Goal: Find specific page/section: Find specific page/section

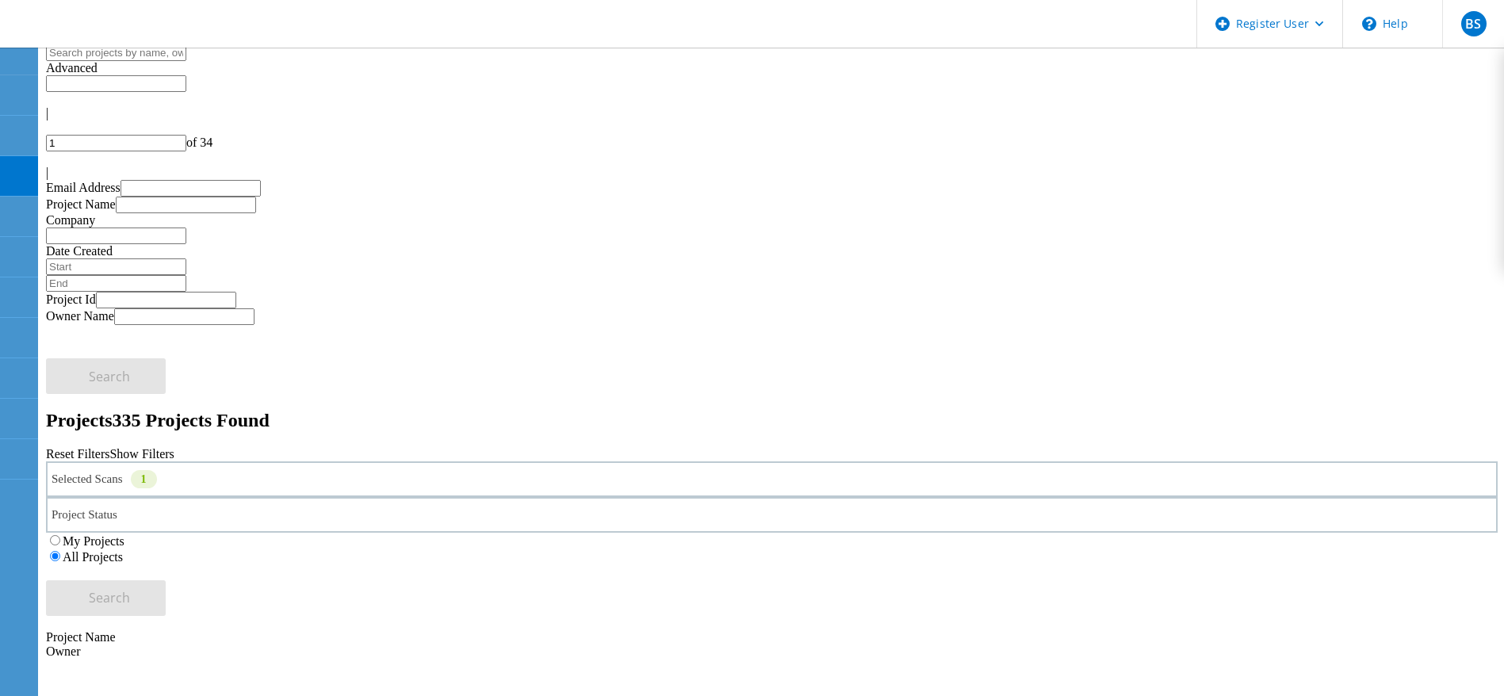
scroll to position [119, 0]
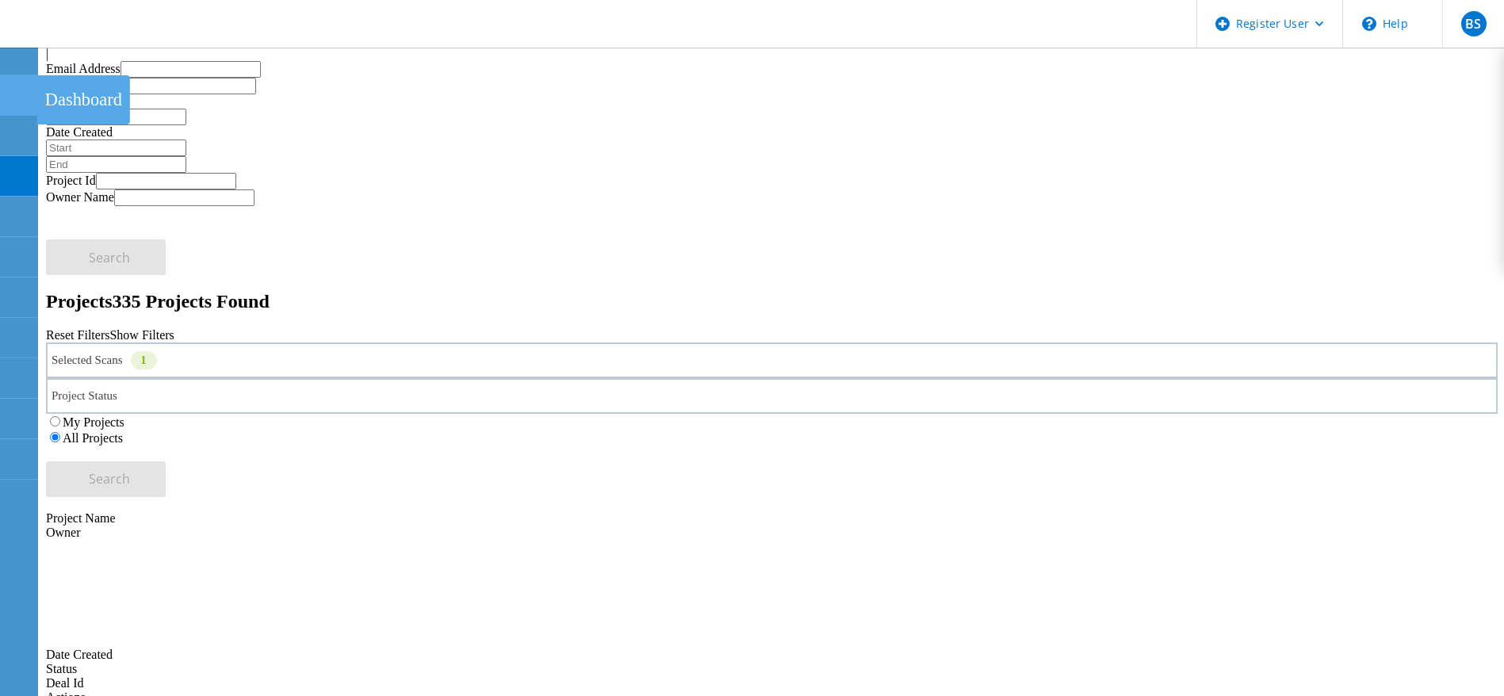
click at [9, 88] on use at bounding box center [9, 88] width 0 height 0
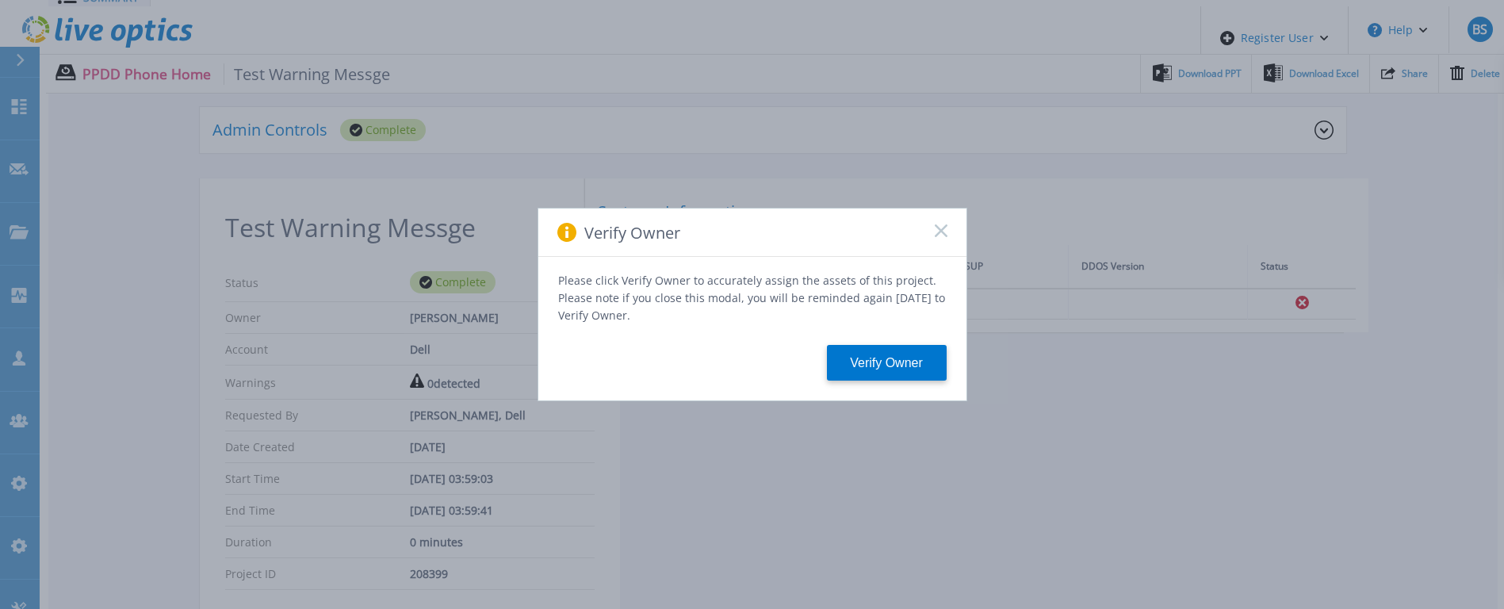
scroll to position [238, 0]
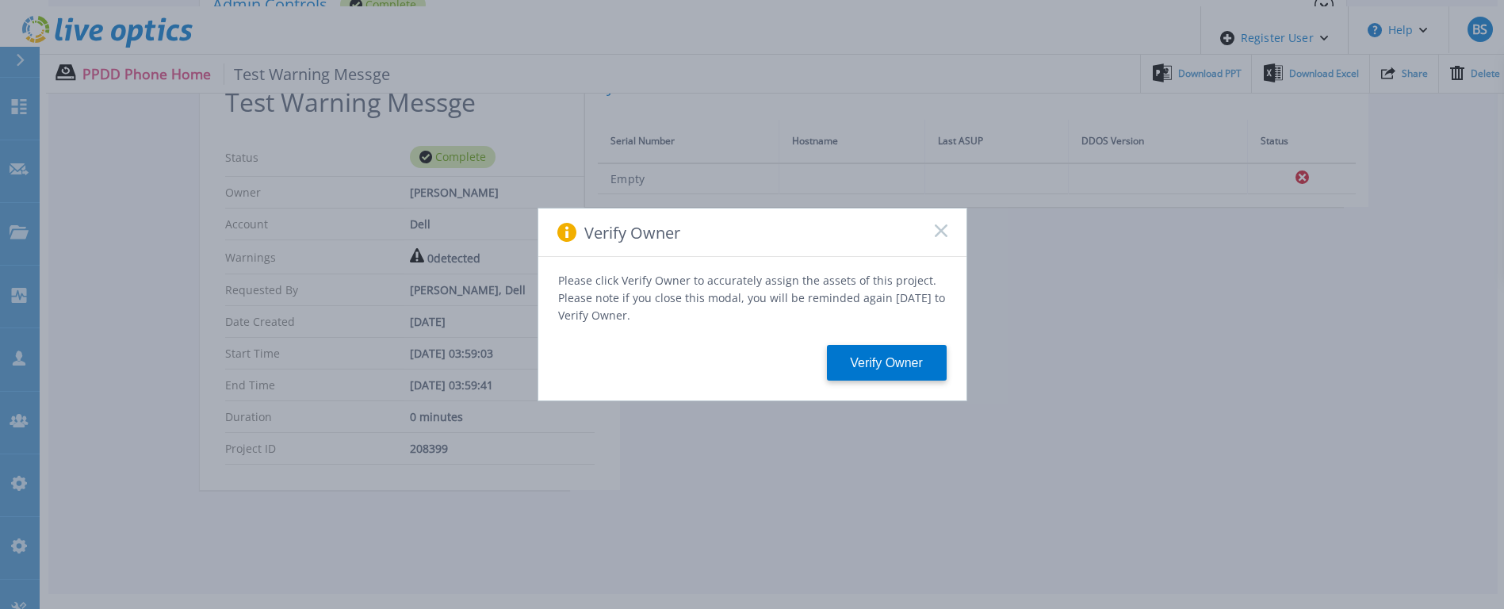
click at [937, 220] on icon at bounding box center [941, 230] width 13 height 13
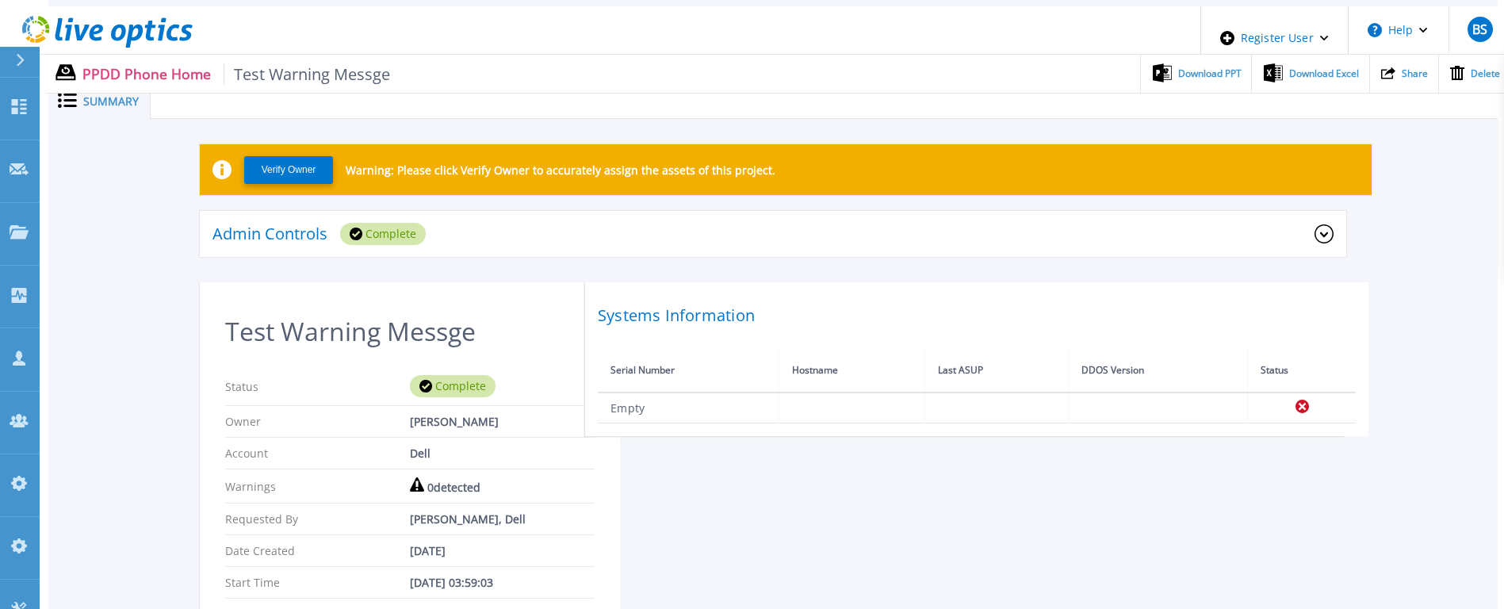
scroll to position [0, 0]
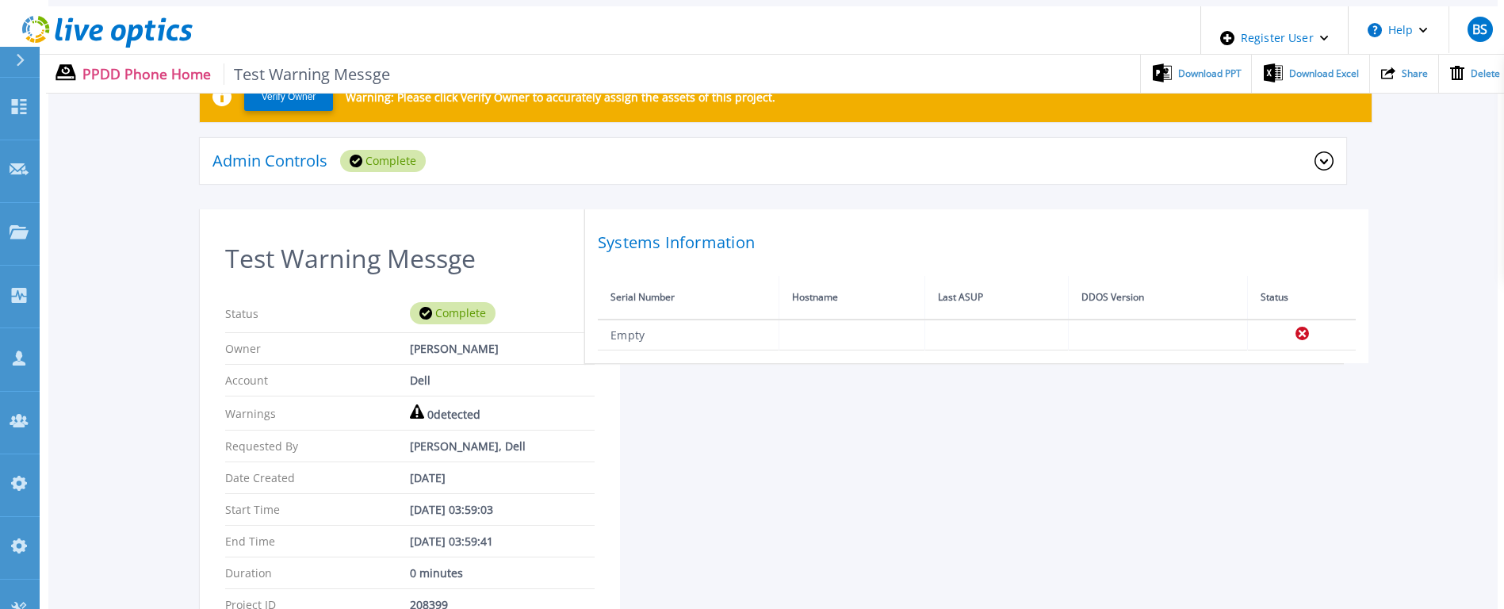
scroll to position [119, 0]
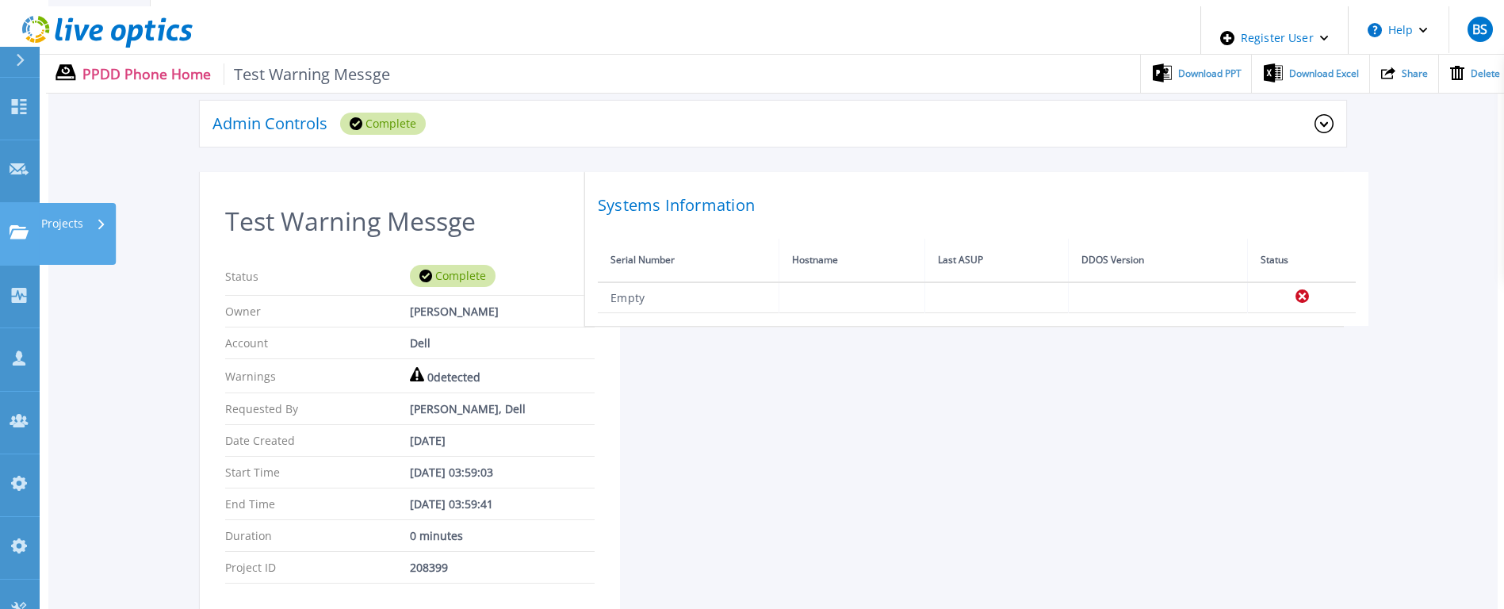
click at [25, 203] on link "Projects Projects" at bounding box center [20, 234] width 40 height 63
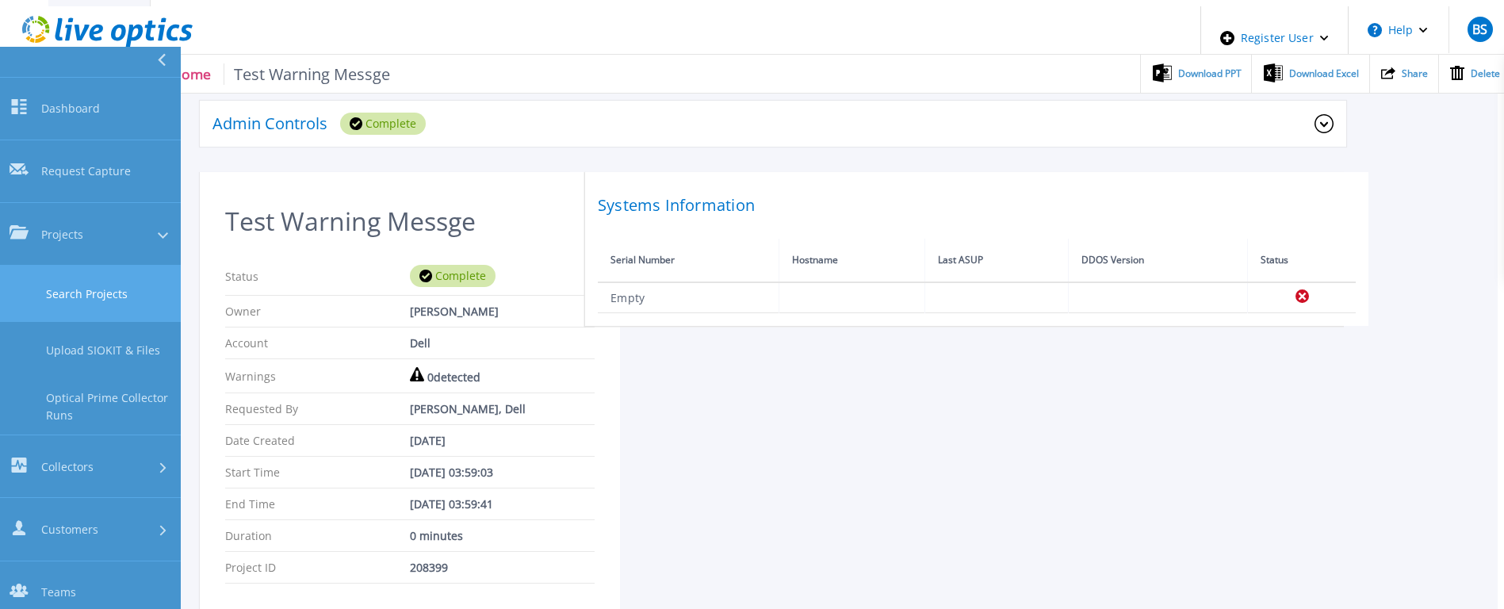
click at [48, 266] on link "Search Projects" at bounding box center [90, 294] width 181 height 56
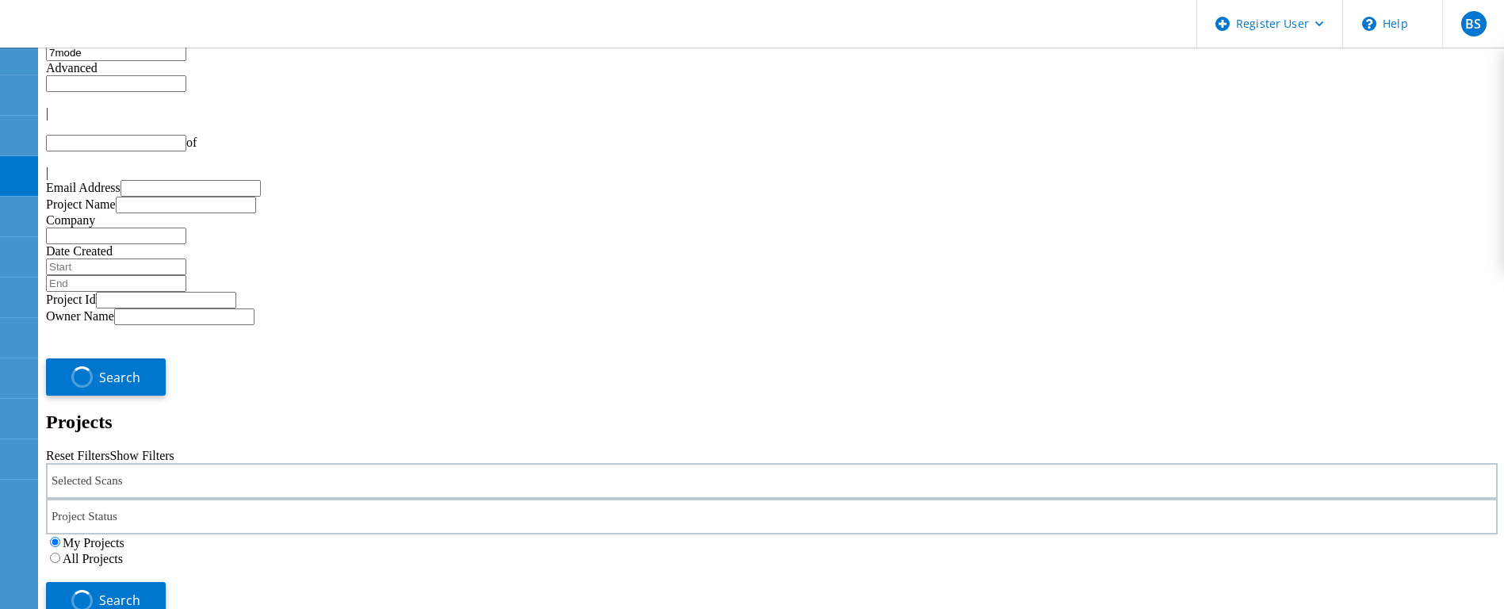
type input "1"
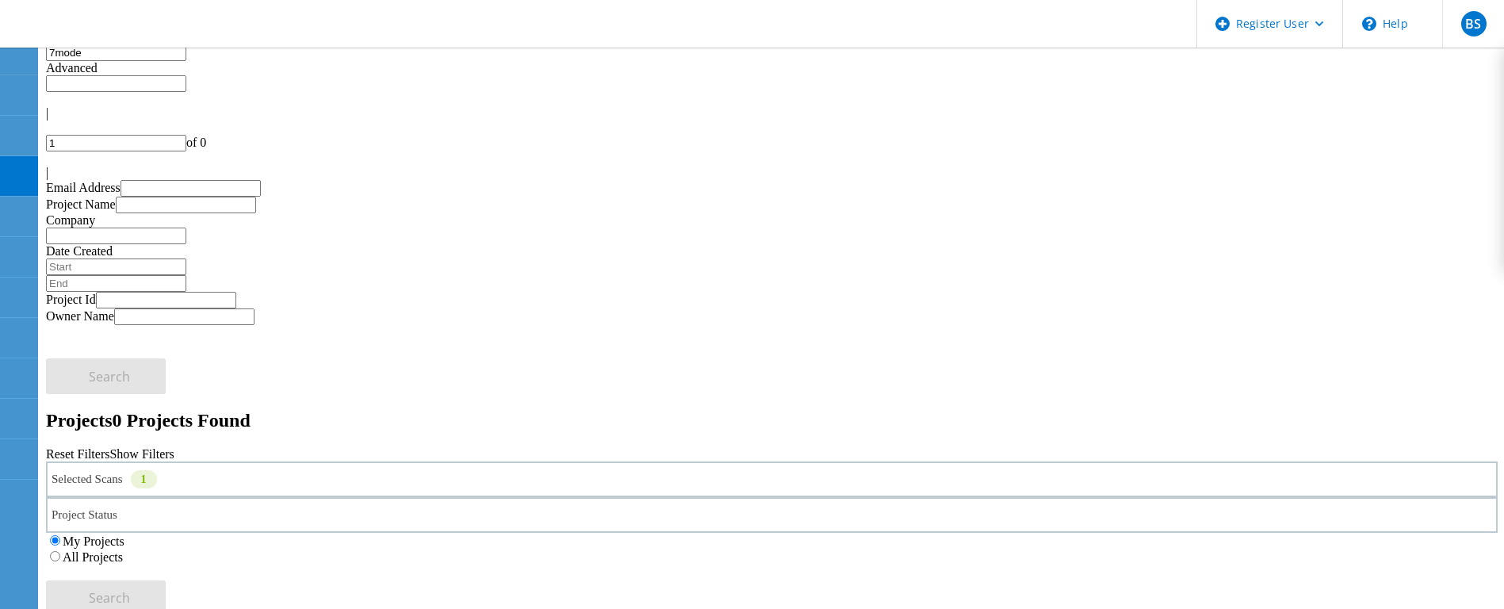
click at [186, 61] on input "7mode" at bounding box center [116, 52] width 140 height 17
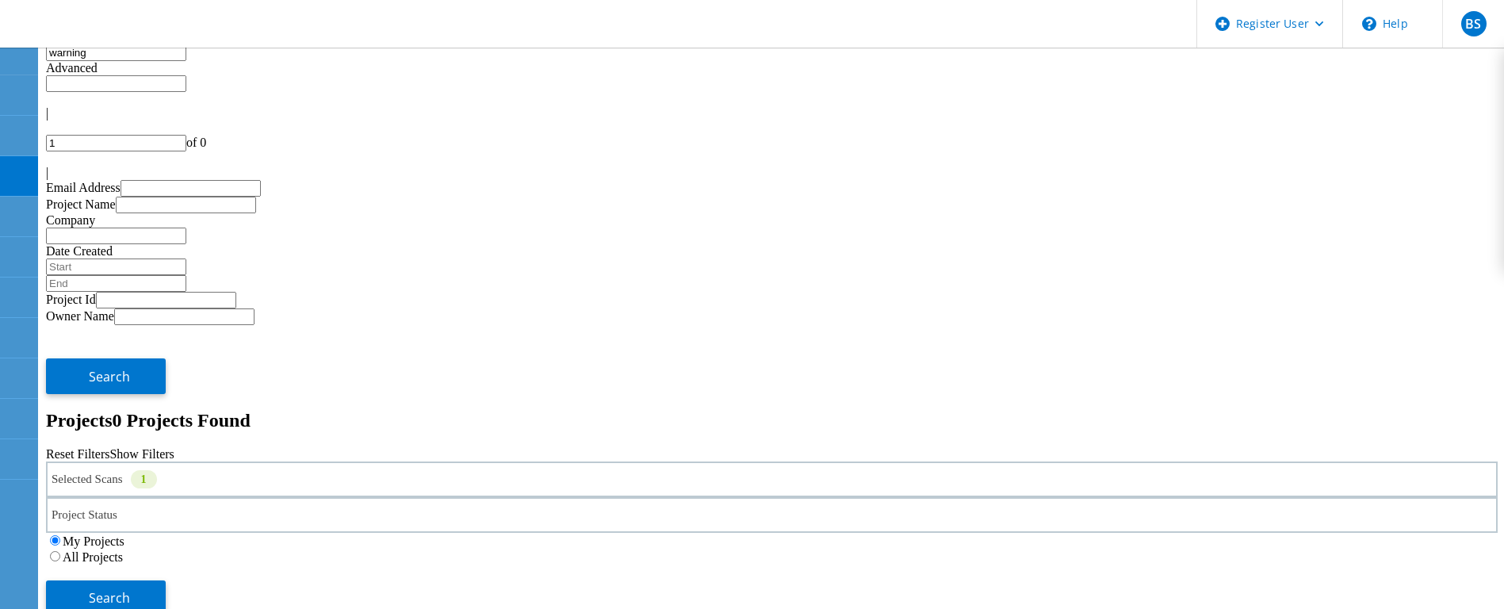
type input "warning"
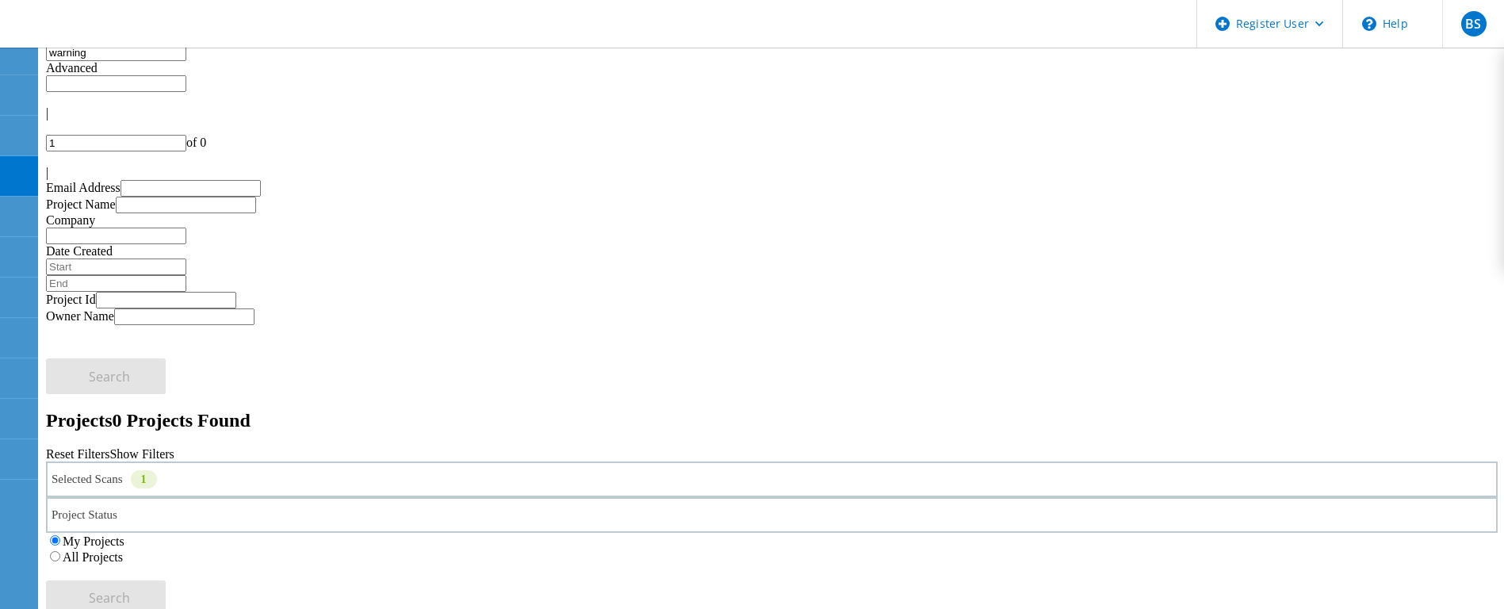
click at [1026, 549] on div "All Projects" at bounding box center [772, 557] width 1452 height 16
click at [123, 550] on label "All Projects" at bounding box center [93, 556] width 60 height 13
click at [60, 551] on input "All Projects" at bounding box center [55, 556] width 10 height 10
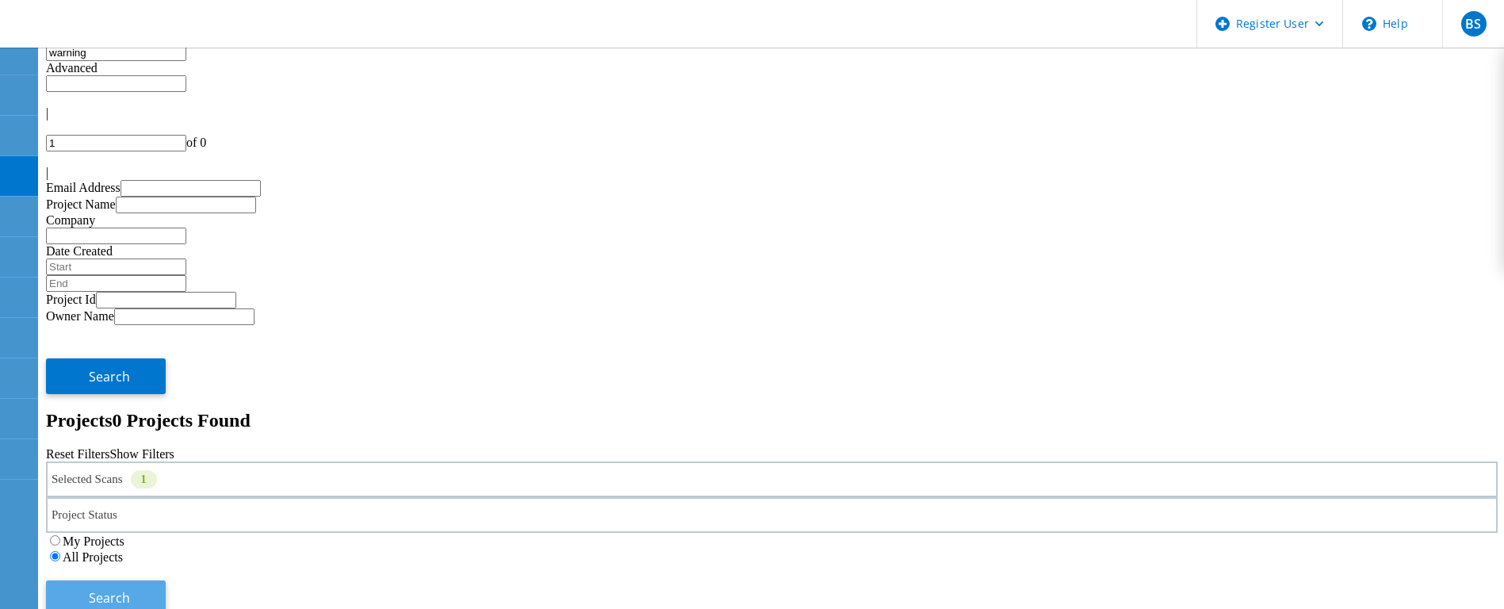
click at [166, 581] on button "Search" at bounding box center [106, 599] width 120 height 36
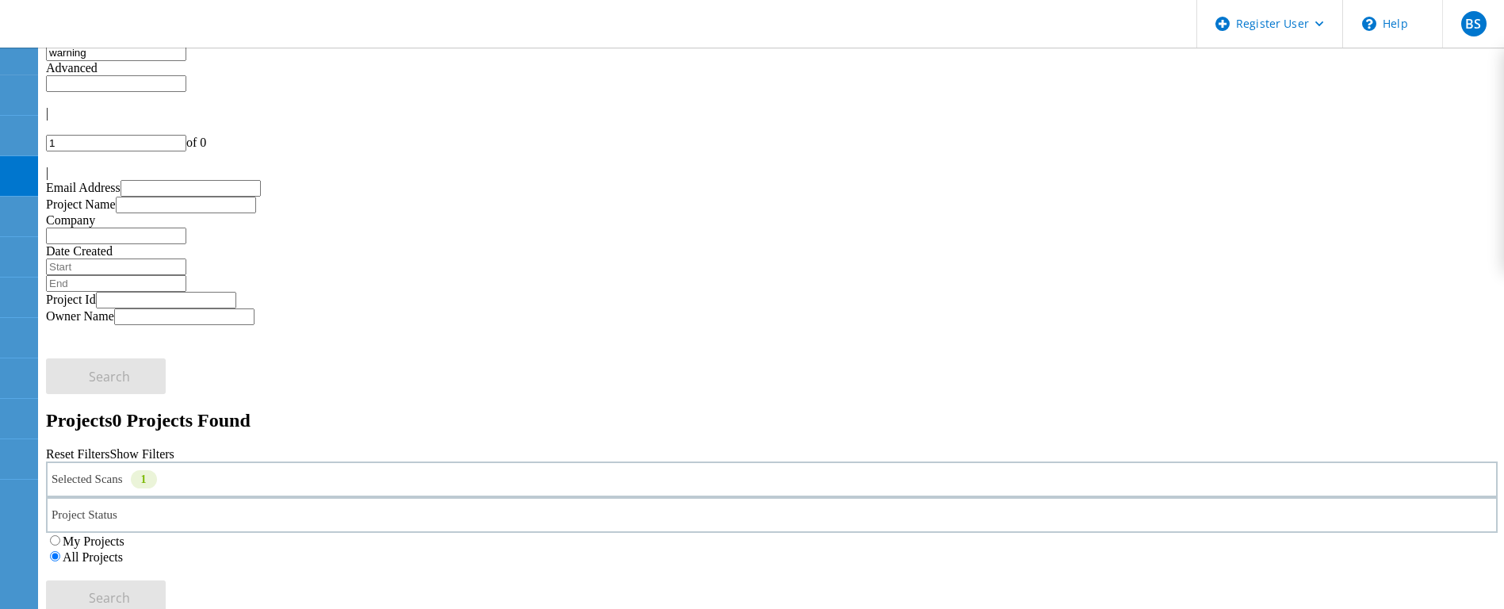
click at [397, 462] on div "Selected Scans 1" at bounding box center [772, 480] width 1452 height 36
click at [140, 397] on label "NetApp" at bounding box center [119, 403] width 40 height 13
click at [97, 397] on input "NetApp" at bounding box center [91, 402] width 10 height 10
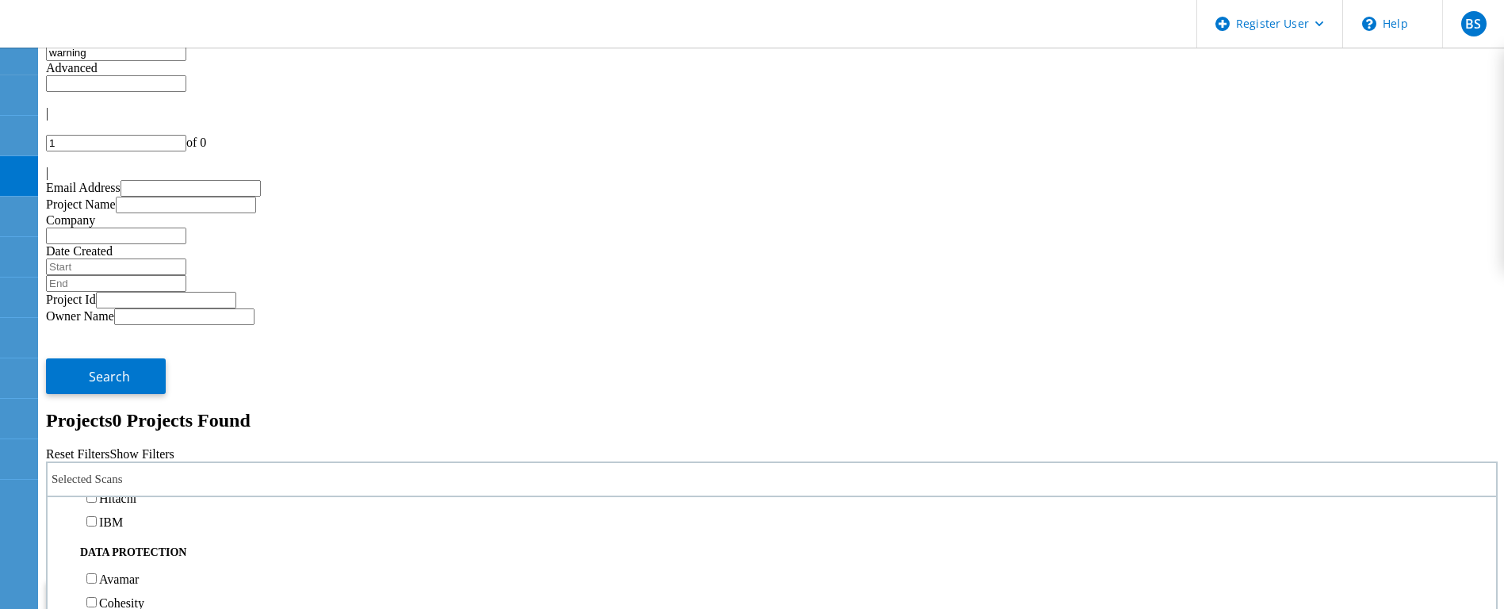
click at [166, 581] on button "Search" at bounding box center [106, 599] width 120 height 36
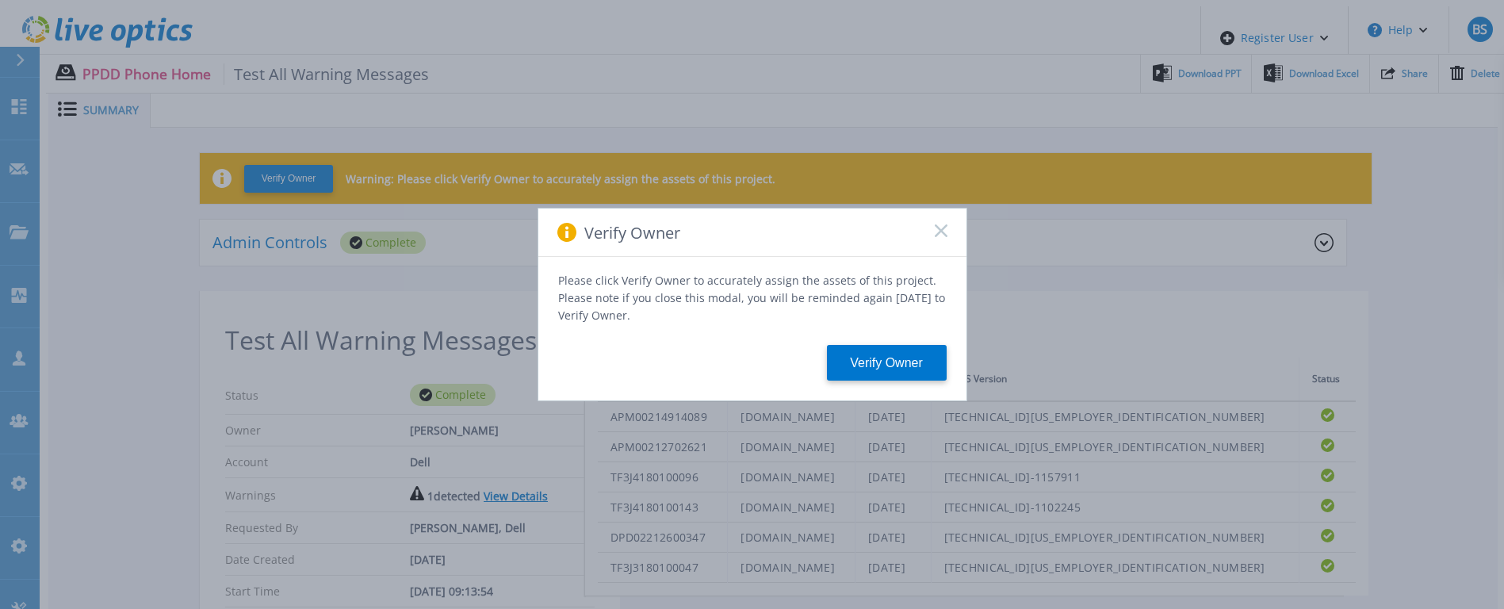
click at [943, 243] on div "Verify Owner" at bounding box center [753, 233] width 428 height 48
click at [943, 237] on rect at bounding box center [940, 230] width 13 height 13
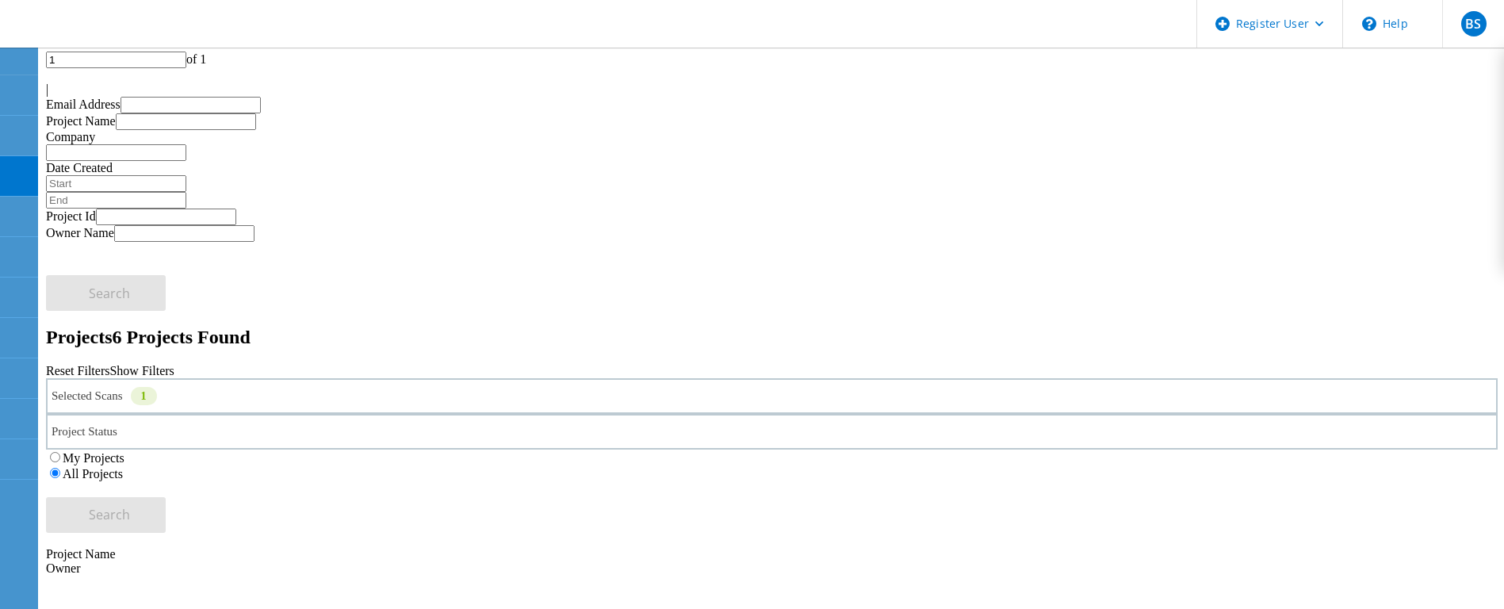
scroll to position [119, 0]
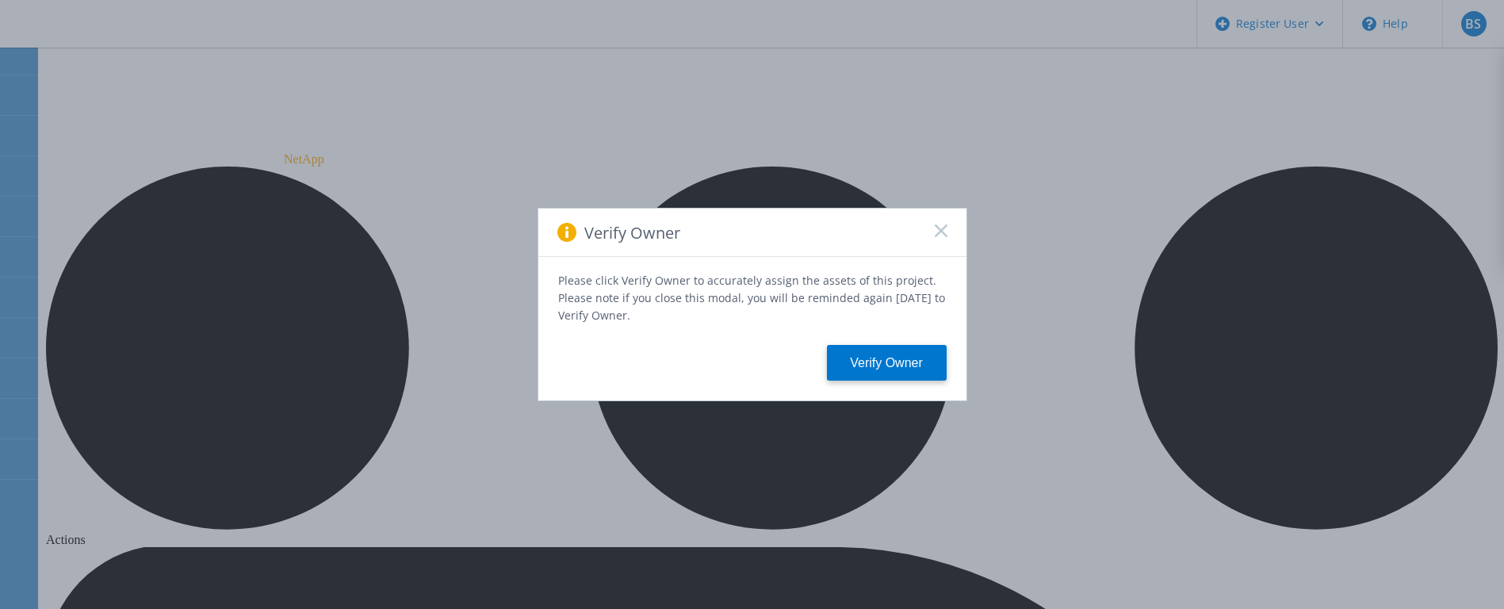
click at [942, 240] on span at bounding box center [941, 232] width 13 height 16
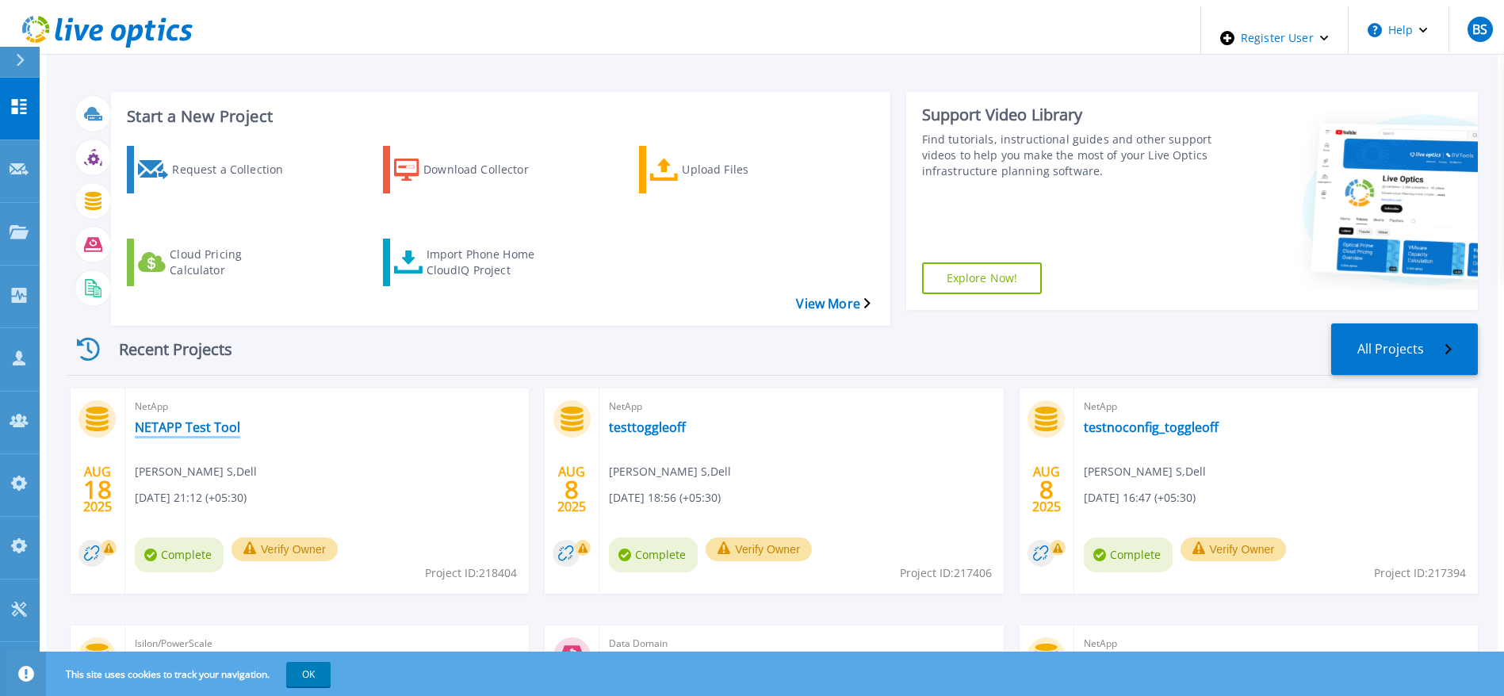
click at [135, 420] on link "NETAPP Test Tool" at bounding box center [187, 428] width 105 height 16
drag, startPoint x: 167, startPoint y: 653, endPoint x: 192, endPoint y: 631, distance: 33.2
click at [194, 639] on div "Register User Help BS Dell Admin User Bhanupriya S [EMAIL_ADDRESS][DOMAIN_NAME]…" at bounding box center [752, 323] width 1492 height 635
